Goal: Find specific page/section: Find specific page/section

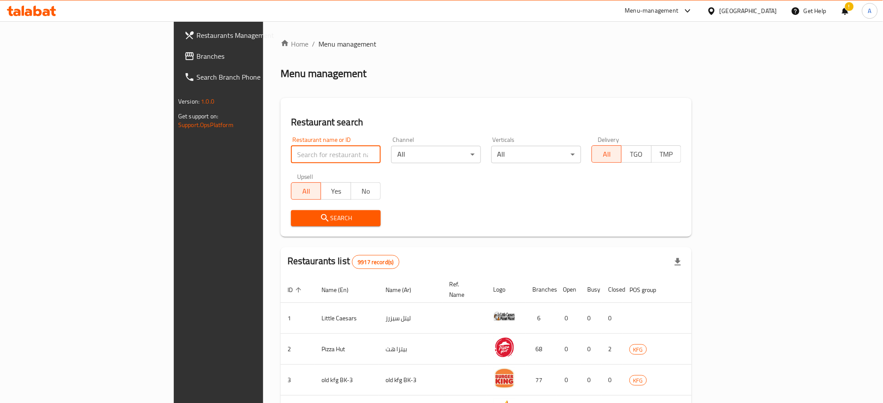
click at [291, 154] on input "search" at bounding box center [336, 154] width 90 height 17
paste input "650185"
type input "650185"
click button "Search" at bounding box center [336, 218] width 90 height 16
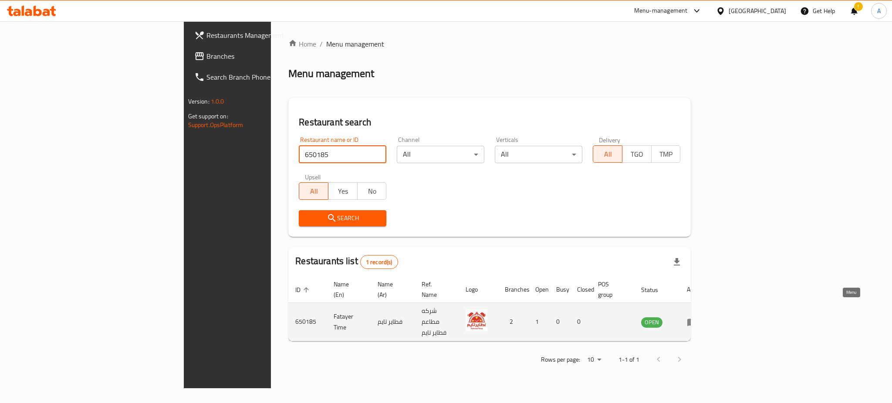
click at [703, 317] on link "enhanced table" at bounding box center [695, 322] width 16 height 10
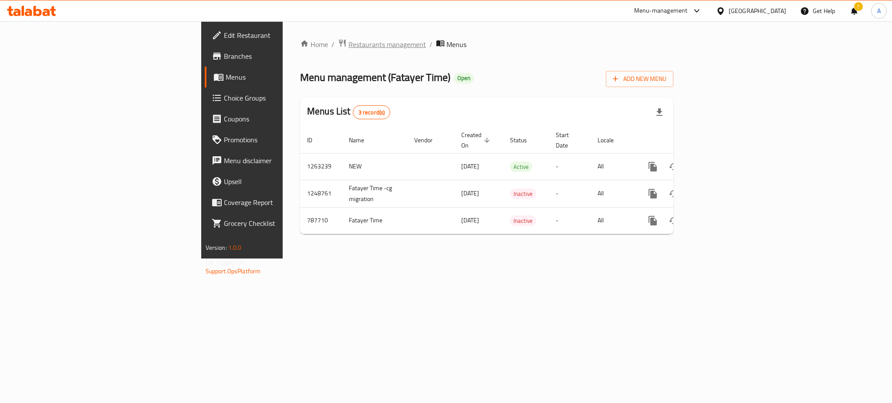
click at [349, 45] on span "Restaurants management" at bounding box center [388, 44] width 78 height 10
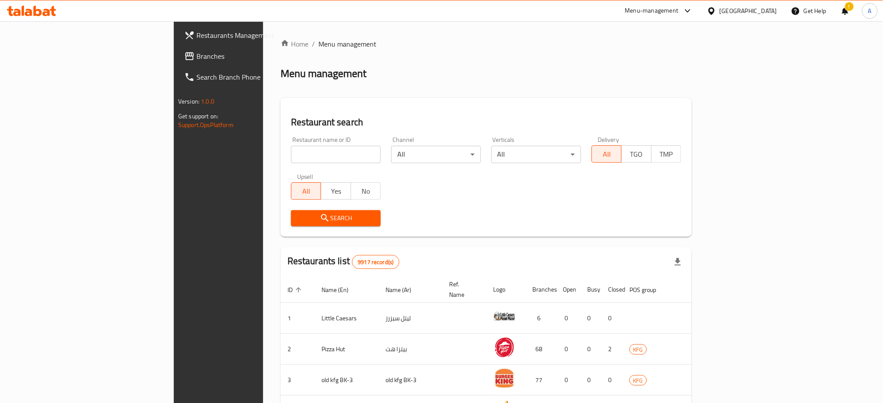
click at [291, 153] on input "search" at bounding box center [336, 154] width 90 height 17
paste input "650185"
type input "650185"
click at [320, 213] on icon "submit" at bounding box center [325, 218] width 10 height 10
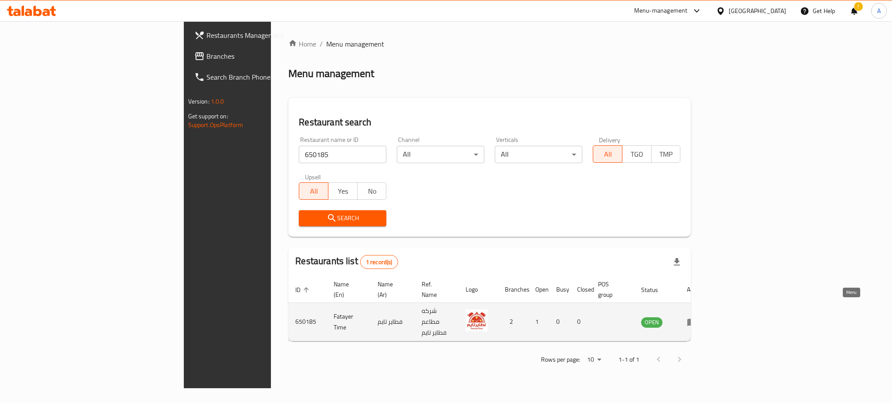
click at [703, 317] on link "enhanced table" at bounding box center [695, 322] width 16 height 10
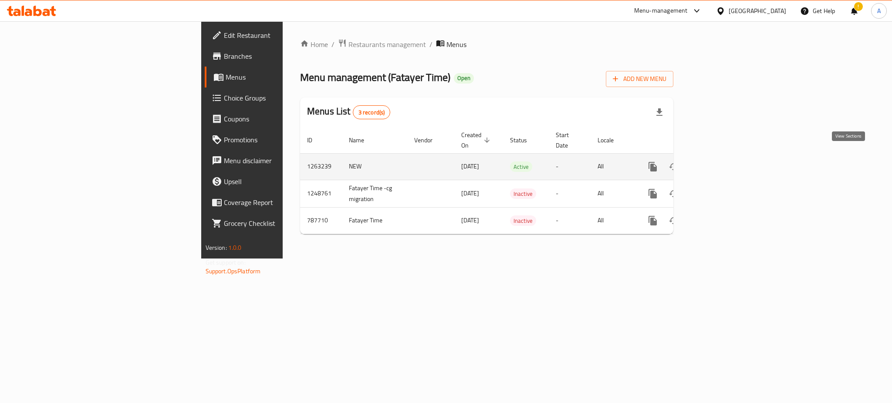
click at [721, 162] on icon "enhanced table" at bounding box center [716, 167] width 10 height 10
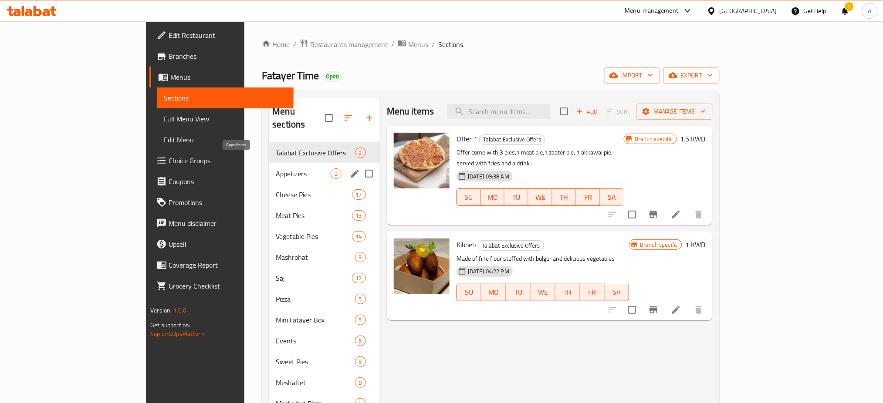
click at [276, 169] on span "Appetizers" at bounding box center [303, 174] width 54 height 10
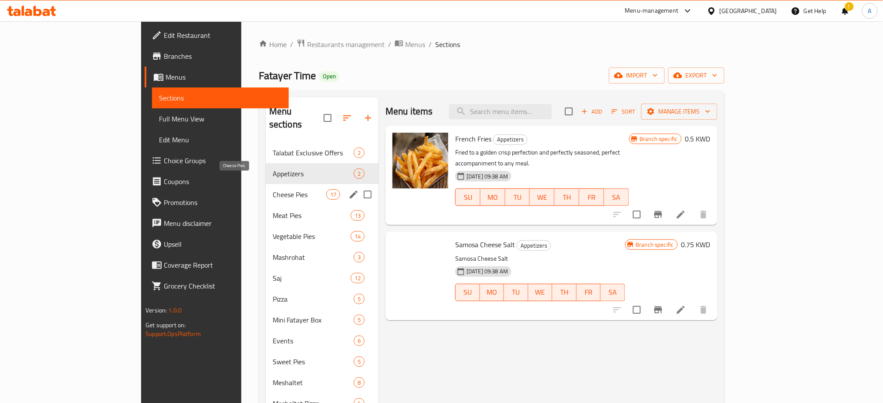
click at [273, 190] on span "Cheese Pies" at bounding box center [300, 195] width 54 height 10
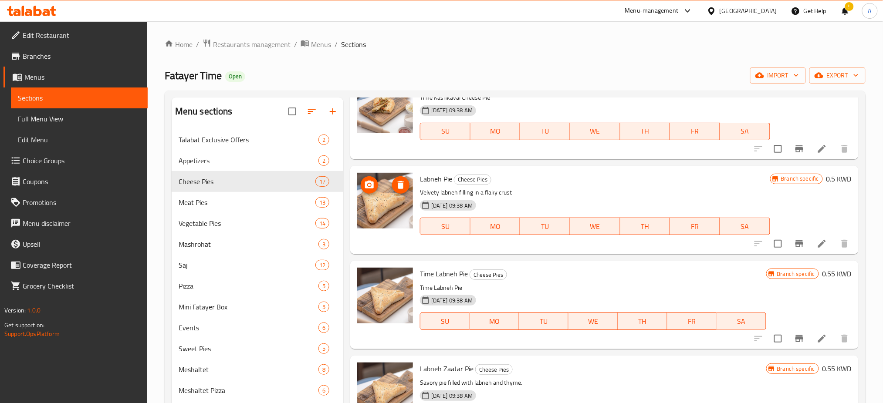
scroll to position [929, 0]
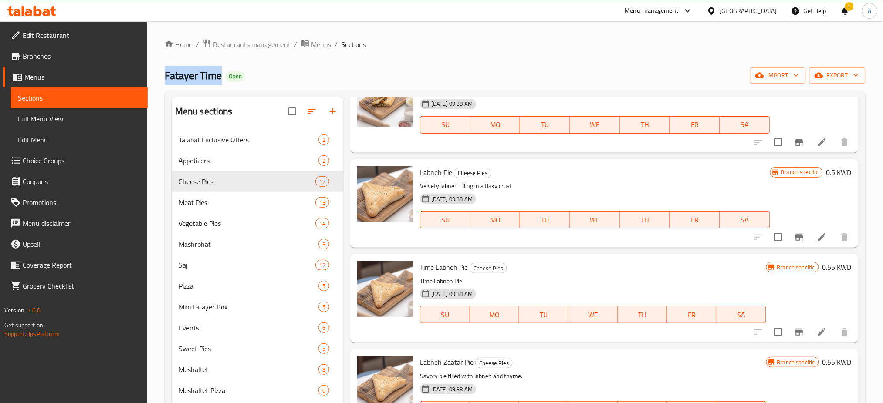
drag, startPoint x: 221, startPoint y: 76, endPoint x: 162, endPoint y: 76, distance: 59.7
click at [162, 76] on div "Home / Restaurants management / Menus / Sections Fatayer Time Open import expor…" at bounding box center [515, 273] width 736 height 504
copy span "Fatayer Time"
click at [56, 51] on span "Branches" at bounding box center [82, 56] width 118 height 10
